Goal: Task Accomplishment & Management: Manage account settings

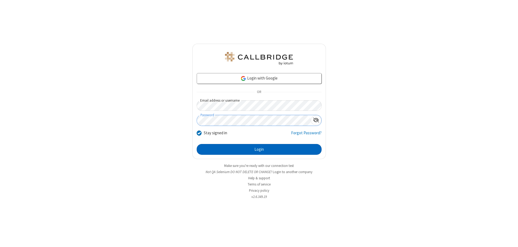
click at [259, 149] on button "Login" at bounding box center [259, 149] width 125 height 11
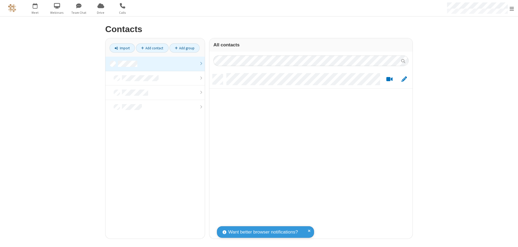
scroll to position [165, 199]
click at [155, 64] on link at bounding box center [154, 64] width 99 height 15
click at [152, 48] on link "Add contact" at bounding box center [152, 47] width 33 height 9
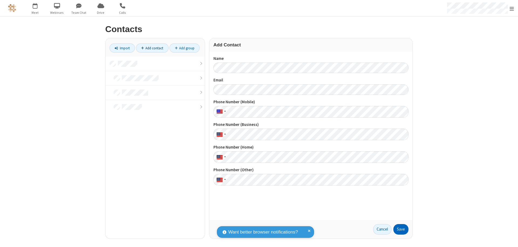
click at [401, 229] on button "Save" at bounding box center [400, 229] width 15 height 11
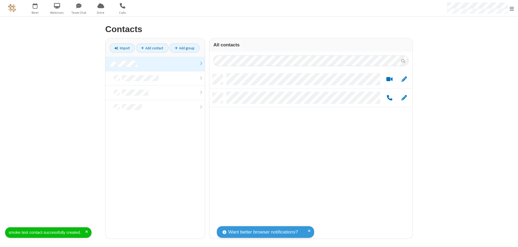
scroll to position [165, 199]
